Goal: Task Accomplishment & Management: Use online tool/utility

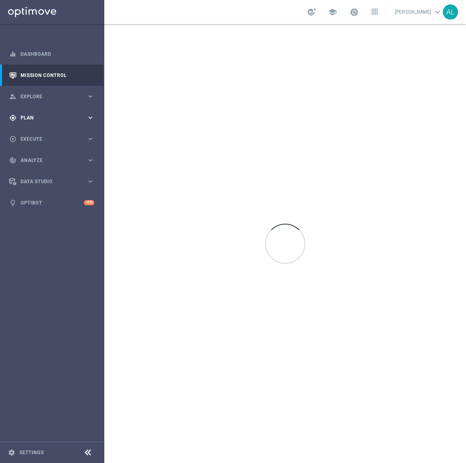
click at [36, 112] on div "gps_fixed Plan keyboard_arrow_right" at bounding box center [51, 117] width 103 height 21
click at [36, 156] on span "Templates" at bounding box center [49, 158] width 57 height 5
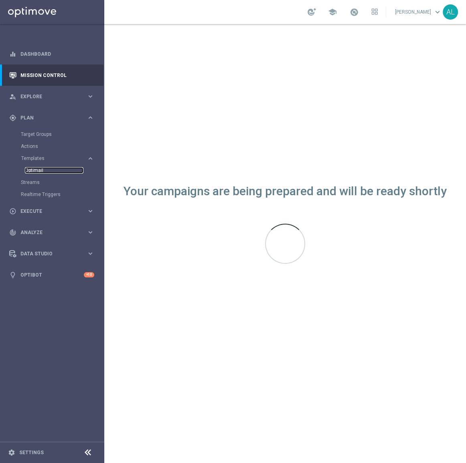
click at [32, 169] on link "Optimail" at bounding box center [54, 170] width 59 height 6
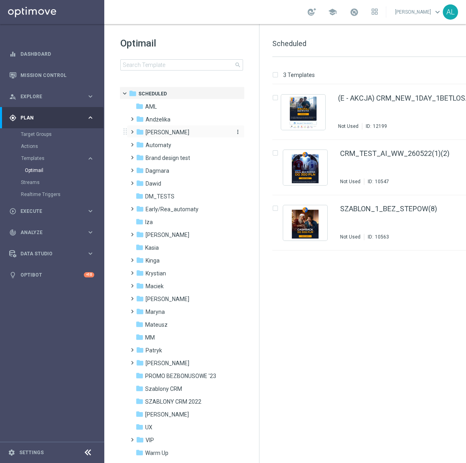
click at [159, 132] on span "[PERSON_NAME]" at bounding box center [167, 132] width 44 height 7
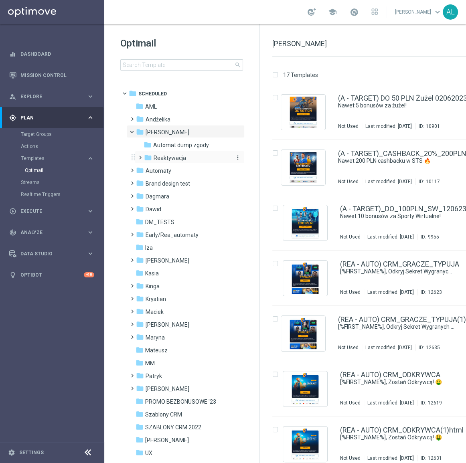
click at [164, 153] on div "folder Reaktywacja" at bounding box center [186, 157] width 85 height 9
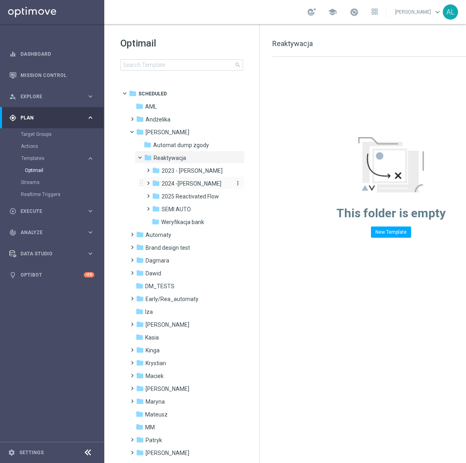
click at [180, 183] on span "2024 -[PERSON_NAME]" at bounding box center [192, 183] width 60 height 7
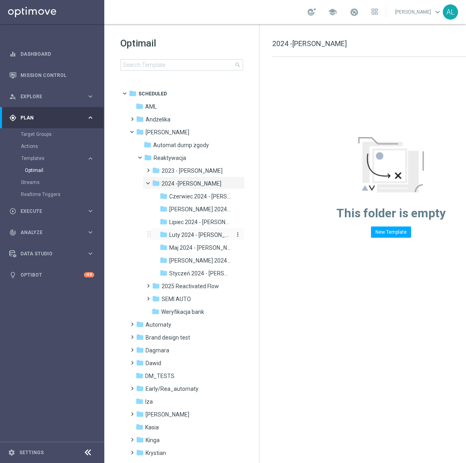
click at [185, 231] on span "Luty 2024 - [PERSON_NAME]" at bounding box center [200, 234] width 63 height 7
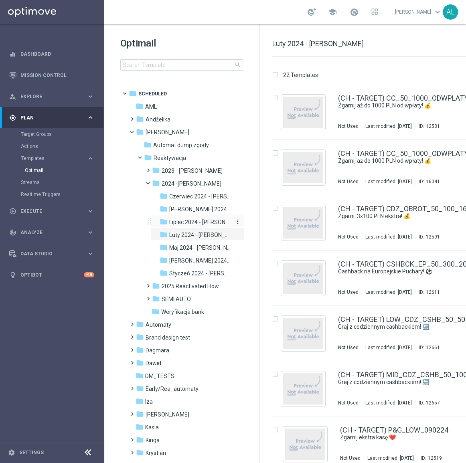
click at [185, 224] on span "Lipiec 2024 - [PERSON_NAME]" at bounding box center [200, 221] width 63 height 7
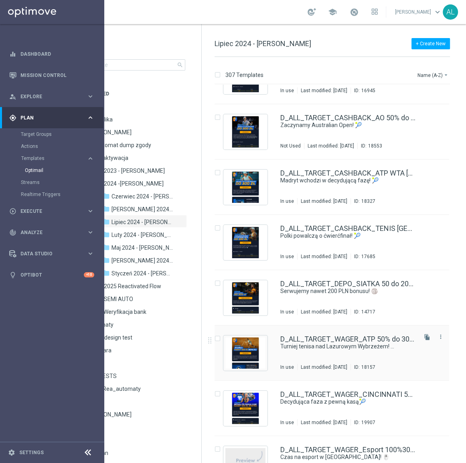
scroll to position [1585, 0]
click at [426, 335] on icon "file_copy" at bounding box center [427, 336] width 6 height 6
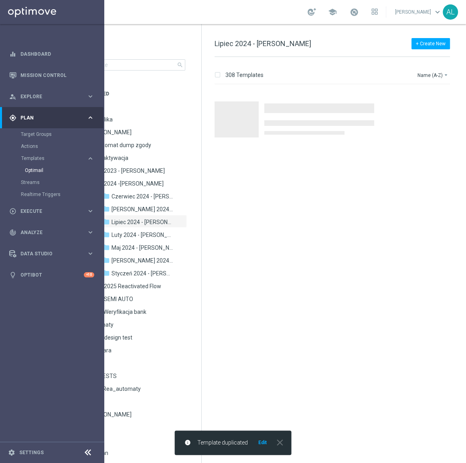
scroll to position [0, 0]
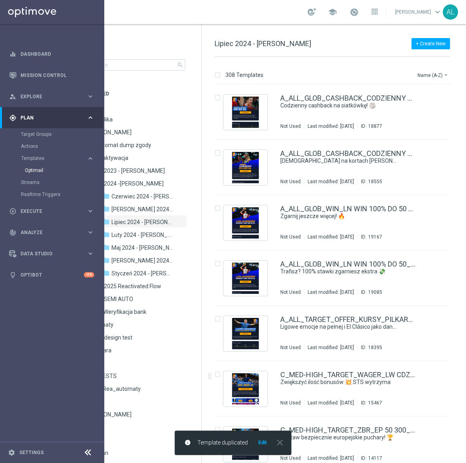
click at [263, 443] on button "Edit" at bounding box center [262, 442] width 10 height 6
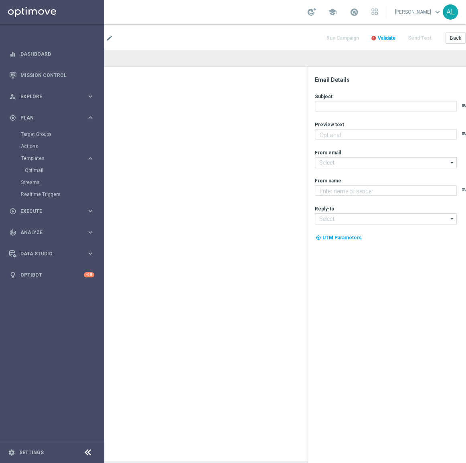
type textarea "Typuj z pewną kasą do 300 zł💰"
type textarea "STS"
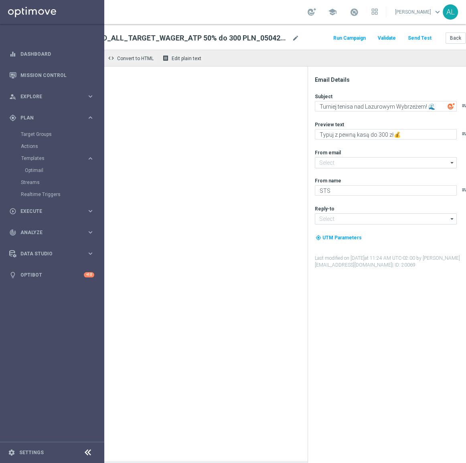
type input "[EMAIL_ADDRESS][DOMAIN_NAME]"
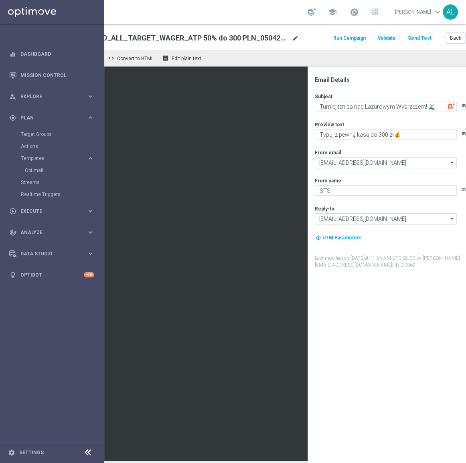
click at [295, 37] on span "mode_edit" at bounding box center [295, 37] width 7 height 7
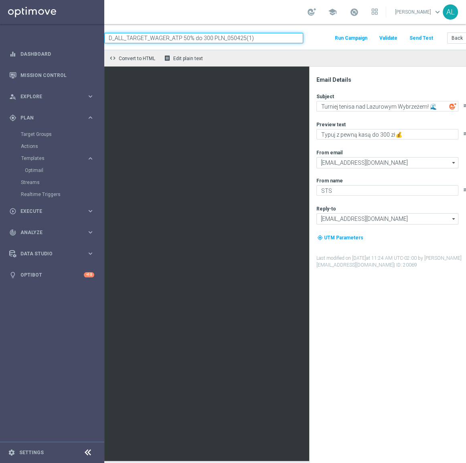
paste input "CASHBACK_US OPEN 50% 300_240825"
type input "D_ALL_TARGET_CASHBACK_US OPEN 50% 300_240825"
click at [321, 46] on div "keyboard_arrow_down keyboard_arrow_up folder D_ALL_TARGET_CASHBACK_US OPEN 50% …" at bounding box center [274, 37] width 453 height 26
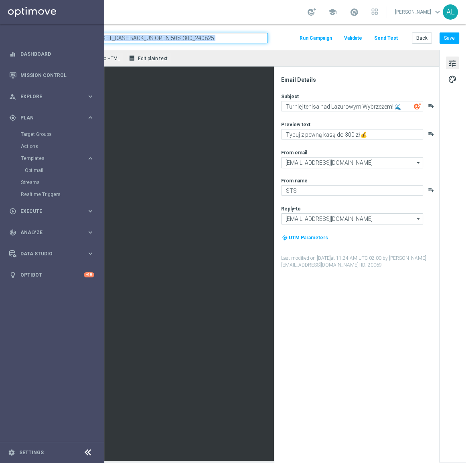
scroll to position [0, 97]
click at [449, 42] on button "Save" at bounding box center [449, 37] width 20 height 11
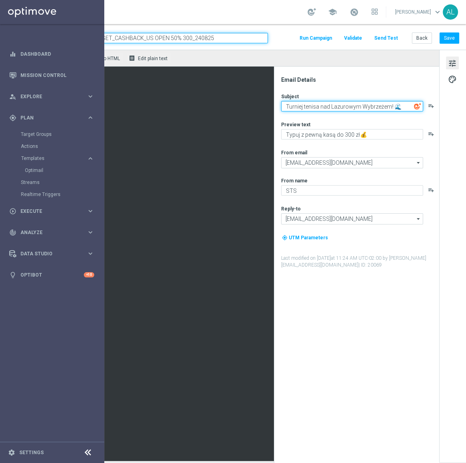
click at [323, 108] on textarea "Turniej tenisa nad Lazurowym Wybrzeżem! 🌊" at bounding box center [352, 106] width 142 height 10
paste textarea "US Open startuje – graj z cashbackiem!"
click at [323, 106] on textarea "US Open startuje – graj z cashbackiem!" at bounding box center [352, 106] width 142 height 10
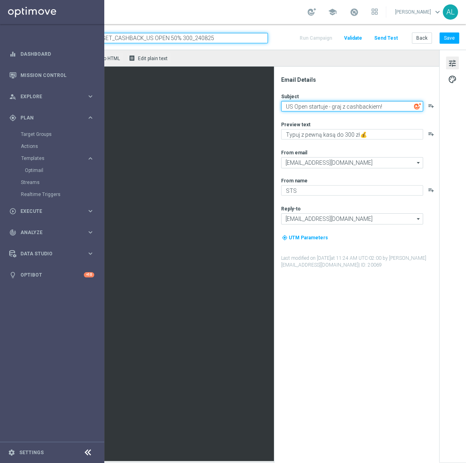
click at [388, 108] on textarea "US Open startuje - graj z cashbackiem!" at bounding box center [352, 106] width 142 height 10
paste textarea "🎾"
type textarea "US Open startuje - graj z cashbackiem! 🎾"
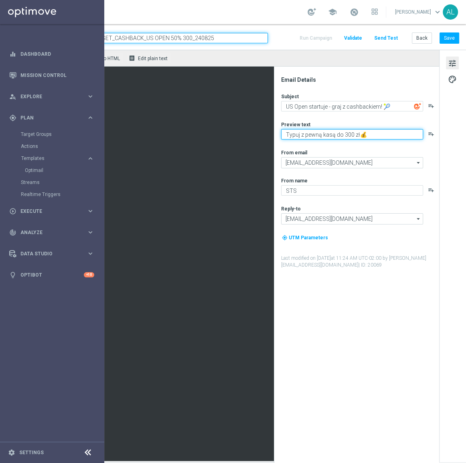
click at [281, 131] on textarea "Typuj z pewną kasą do 300 zł💰" at bounding box center [352, 134] width 142 height 10
click at [281, 131] on textarea "Graj bezpiecznie do nawet 300 zł" at bounding box center [352, 134] width 142 height 10
click at [287, 136] on textarea "Graj bezpiecznie do nawet 300 zł" at bounding box center [352, 134] width 142 height 10
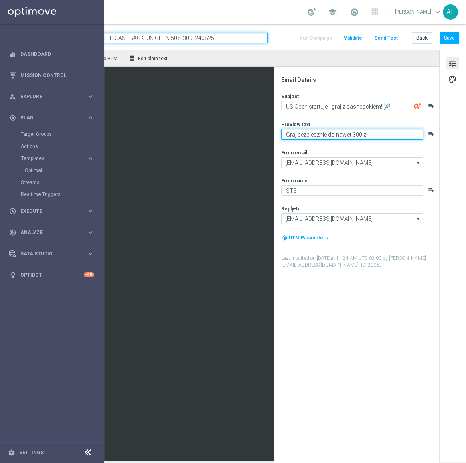
click at [287, 136] on textarea "Graj bezpiecznie do nawet 300 zł" at bounding box center [352, 134] width 142 height 10
click at [370, 132] on textarea "Typuj bezpiecznie do nawet 300 zł" at bounding box center [352, 134] width 142 height 10
paste textarea "💸"
type textarea "Typuj bezpiecznie do nawet 300 zł 💸"
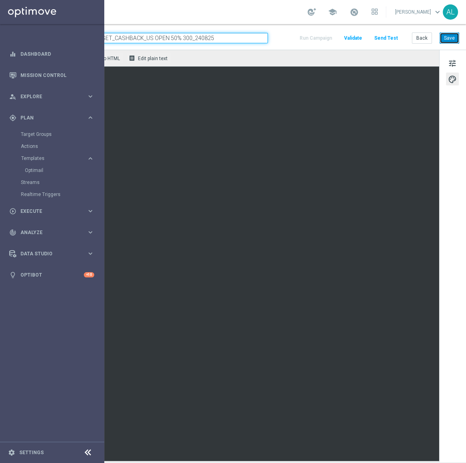
click at [442, 41] on button "Save" at bounding box center [449, 37] width 20 height 11
click at [448, 63] on span "tune" at bounding box center [452, 63] width 9 height 10
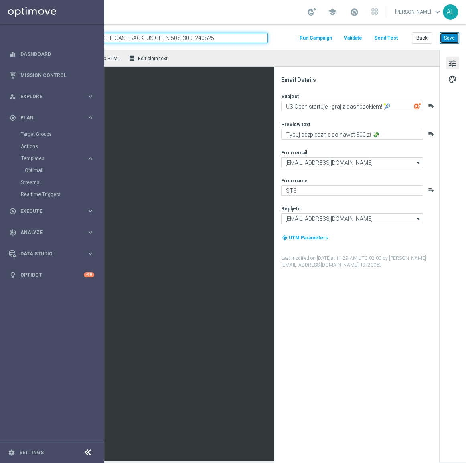
click at [442, 40] on button "Save" at bounding box center [449, 37] width 20 height 11
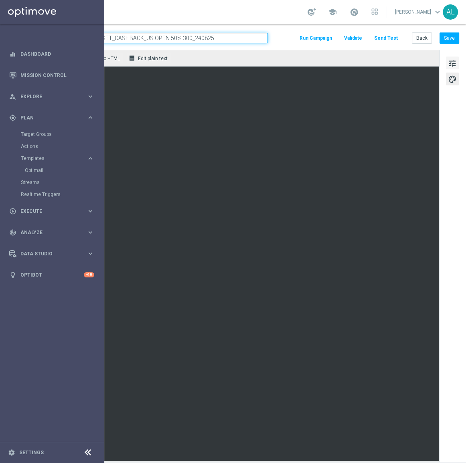
click at [448, 64] on span "tune" at bounding box center [452, 63] width 9 height 10
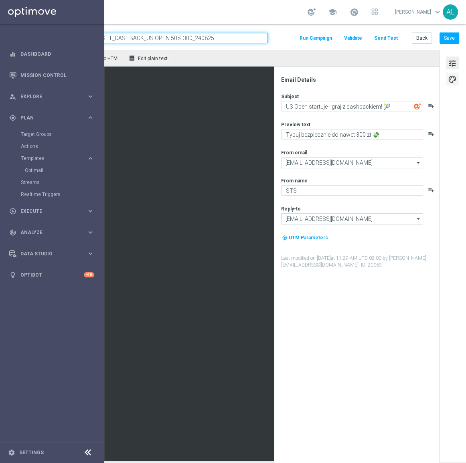
click at [448, 78] on span "palette" at bounding box center [452, 79] width 9 height 10
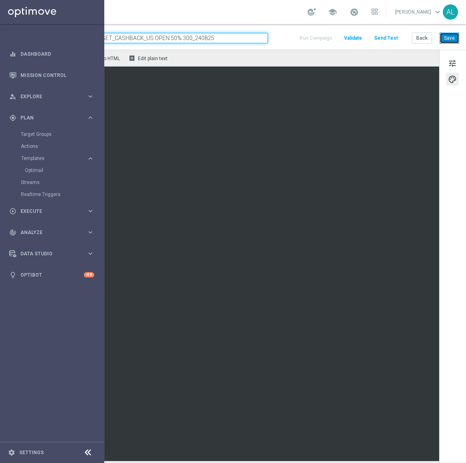
click at [442, 42] on button "Save" at bounding box center [449, 37] width 20 height 11
click at [442, 36] on button "Save" at bounding box center [449, 37] width 20 height 11
click at [440, 46] on div "keyboard_arrow_down keyboard_arrow_up folder D_ALL_TARGET_CASHBACK_US OPEN 50% …" at bounding box center [239, 37] width 453 height 26
click at [443, 40] on button "Save" at bounding box center [449, 37] width 20 height 11
click at [380, 36] on button "Send Test" at bounding box center [386, 38] width 26 height 11
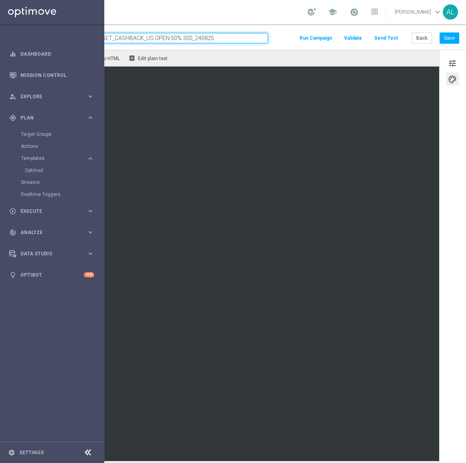
click at [377, 38] on button "Send Test" at bounding box center [386, 38] width 26 height 11
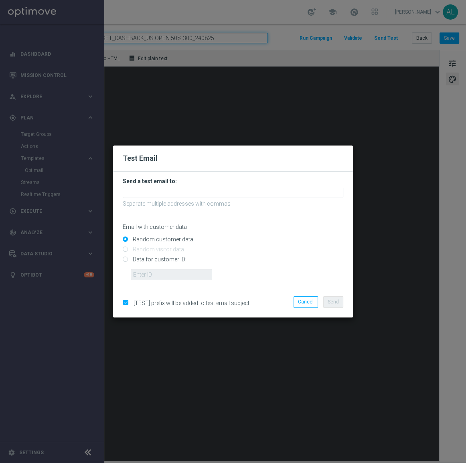
click at [223, 185] on form "Send a test email to: Separate multiple addresses with commas Email with custom…" at bounding box center [233, 229] width 220 height 103
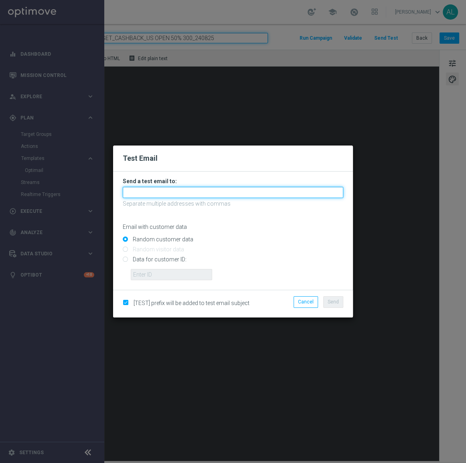
click at [218, 194] on input "text" at bounding box center [233, 192] width 220 height 11
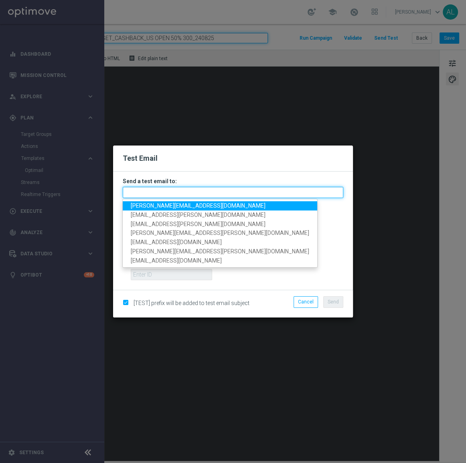
paste input "[PERSON_NAME][EMAIL_ADDRESS][DOMAIN_NAME],[DOMAIN_NAME][EMAIL_ADDRESS][PERSON_N…"
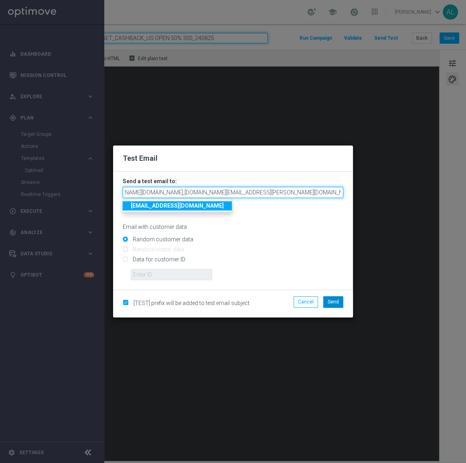
type input "[PERSON_NAME][EMAIL_ADDRESS][DOMAIN_NAME],[DOMAIN_NAME][EMAIL_ADDRESS][PERSON_N…"
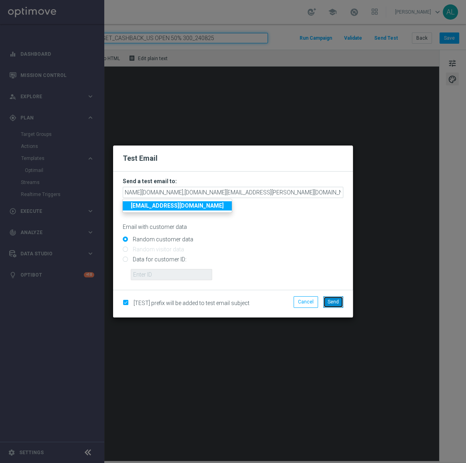
click at [333, 304] on span "Send" at bounding box center [332, 302] width 11 height 6
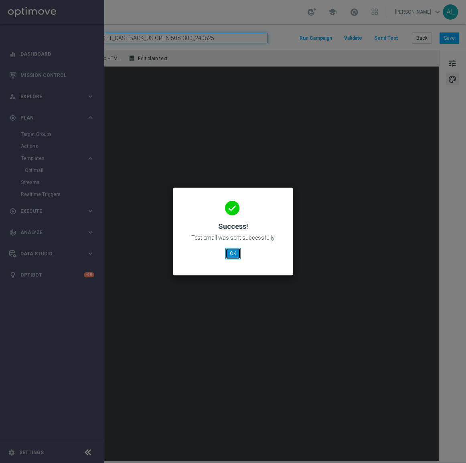
click at [232, 252] on button "OK" at bounding box center [232, 253] width 15 height 11
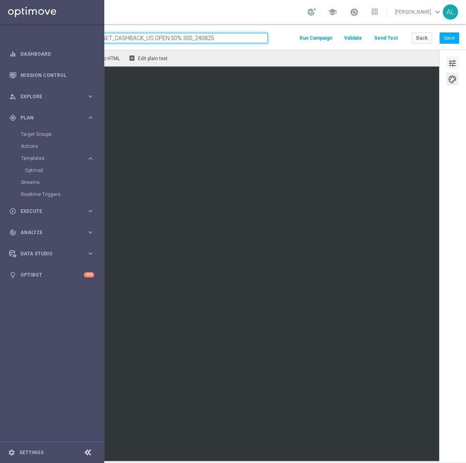
click at [448, 64] on span "tune" at bounding box center [452, 63] width 9 height 10
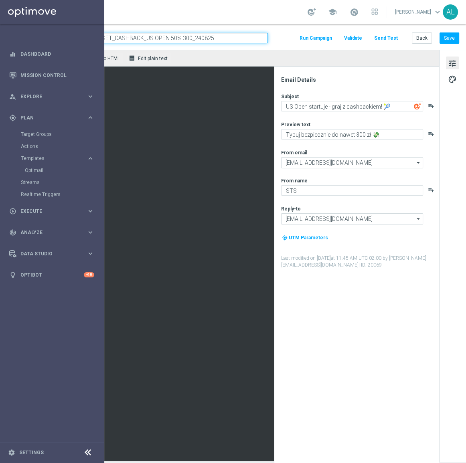
click at [227, 41] on input "D_ALL_TARGET_CASHBACK_US OPEN 50% 300_240825" at bounding box center [168, 38] width 199 height 10
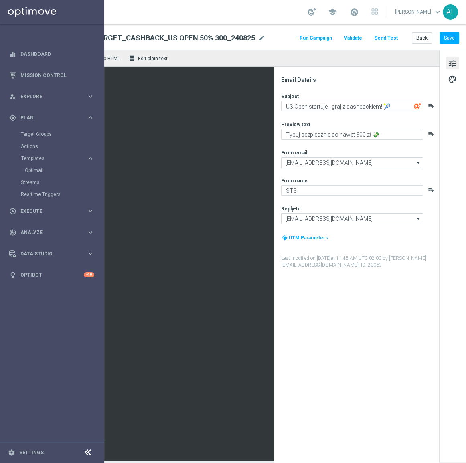
click at [365, 112] on div "Subject US Open startuje - graj z cashbackiem! 🎾 playlist_add Preview text Typu…" at bounding box center [359, 181] width 157 height 176
click at [365, 109] on textarea "US Open startuje - graj z cashbackiem! 🎾" at bounding box center [352, 106] width 142 height 10
click at [350, 137] on textarea "Typuj bezpiecznie do nawet 300 zł 💸" at bounding box center [352, 134] width 142 height 10
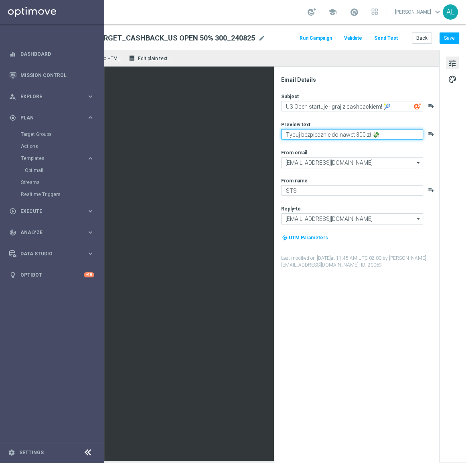
click at [350, 137] on textarea "Typuj bezpiecznie do nawet 300 zł 💸" at bounding box center [352, 134] width 142 height 10
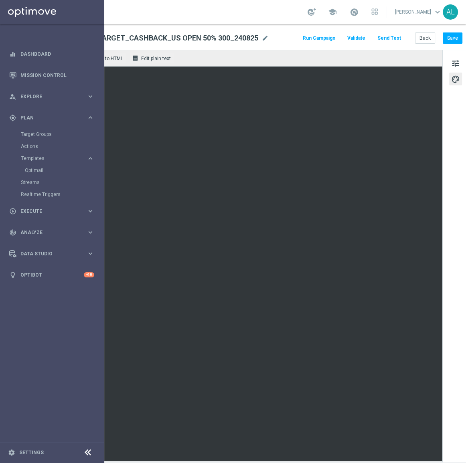
scroll to position [0, 97]
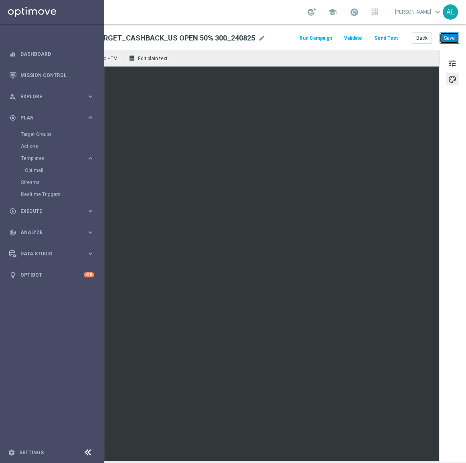
click at [448, 41] on button "Save" at bounding box center [449, 37] width 20 height 11
click at [448, 65] on span "tune" at bounding box center [452, 63] width 9 height 10
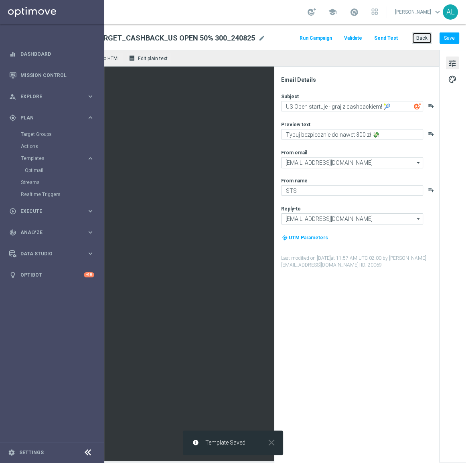
click at [412, 37] on button "Back" at bounding box center [422, 37] width 20 height 11
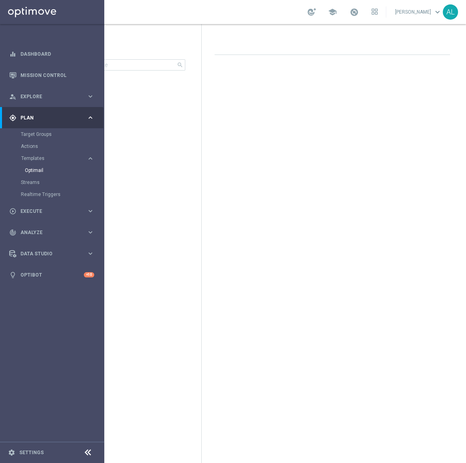
scroll to position [0, 58]
